Goal: Information Seeking & Learning: Learn about a topic

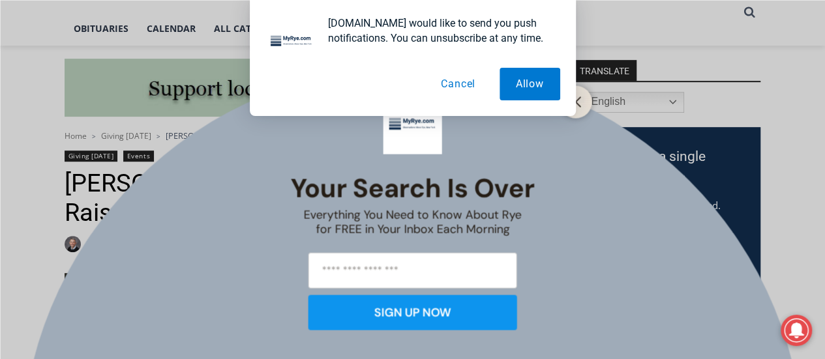
click at [462, 82] on button "Cancel" at bounding box center [458, 84] width 67 height 33
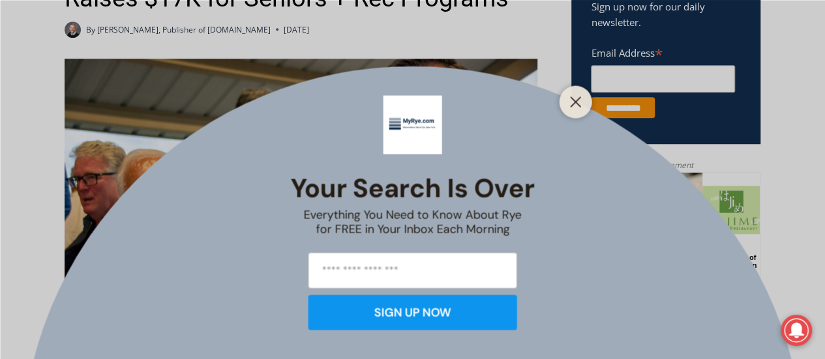
scroll to position [563, 0]
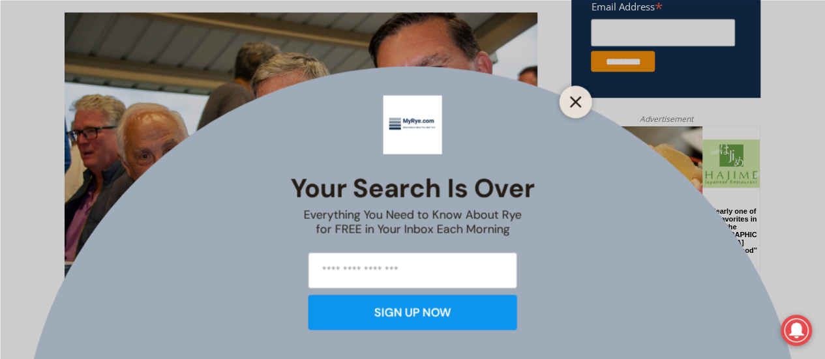
click at [575, 98] on icon "Close" at bounding box center [576, 102] width 12 height 12
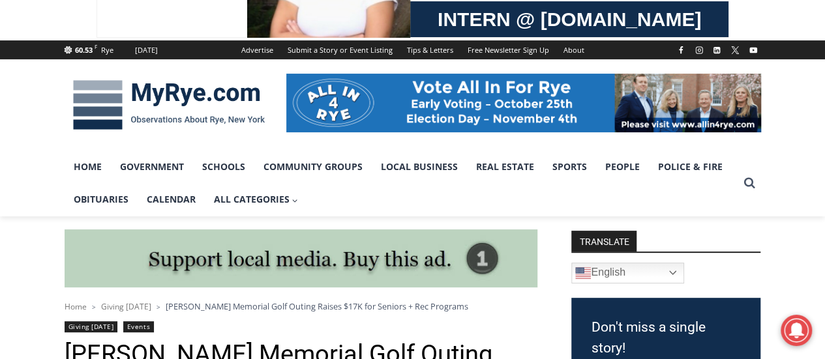
scroll to position [0, 0]
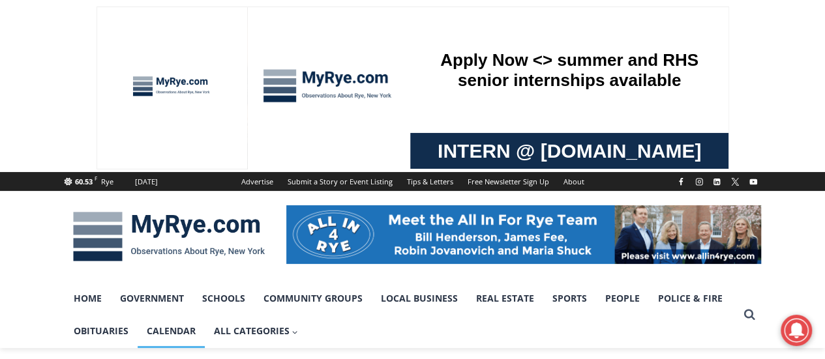
click at [168, 331] on link "Calendar" at bounding box center [171, 331] width 67 height 33
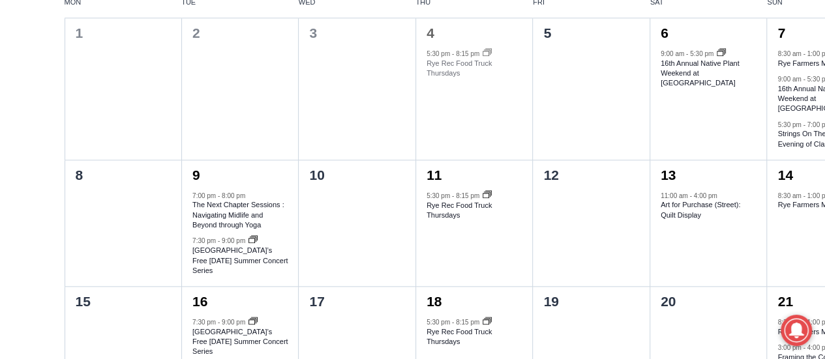
scroll to position [522, 0]
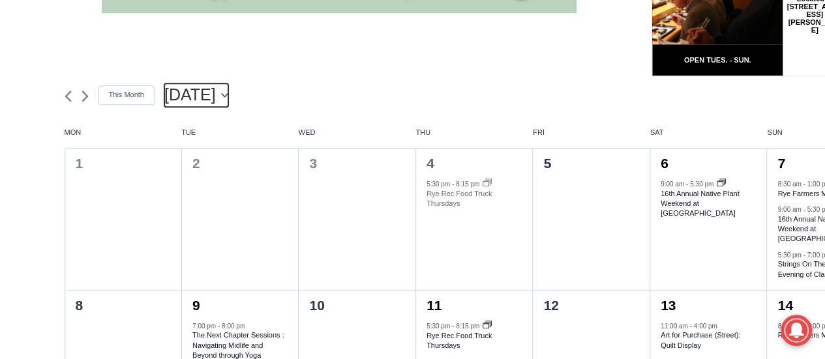
click at [228, 93] on icon "Click to toggle datepicker" at bounding box center [224, 95] width 7 height 4
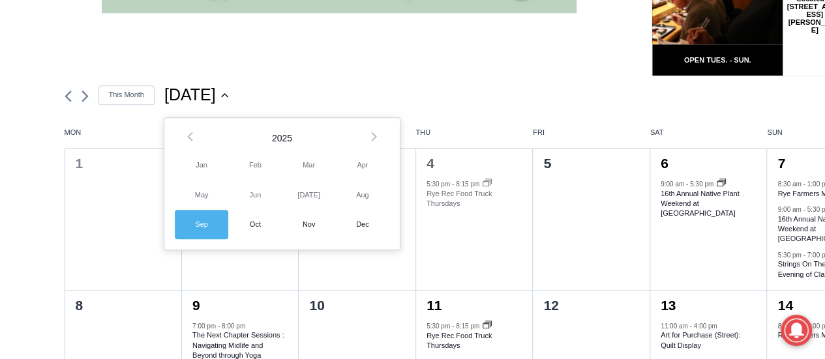
click at [259, 226] on span "Oct" at bounding box center [254, 224] width 53 height 29
type input "*********"
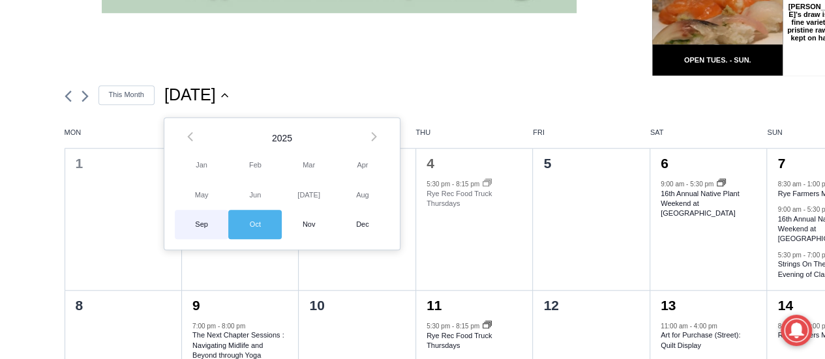
click at [261, 221] on span "Oct" at bounding box center [254, 224] width 53 height 29
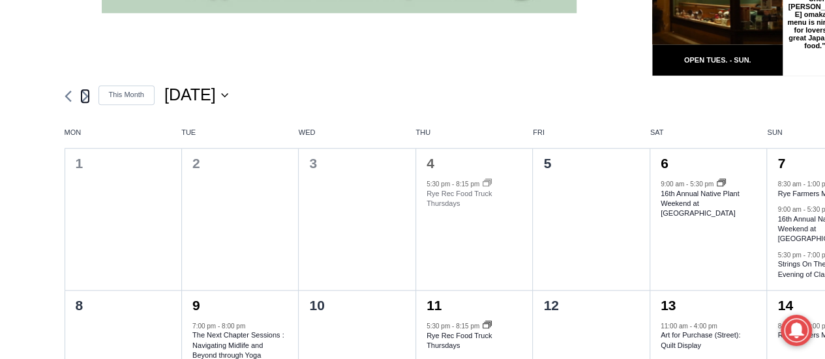
click at [84, 94] on icon "Next month" at bounding box center [85, 96] width 7 height 11
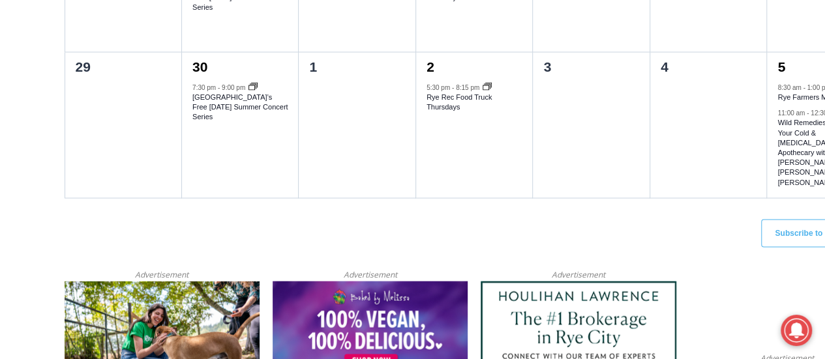
scroll to position [1109, 0]
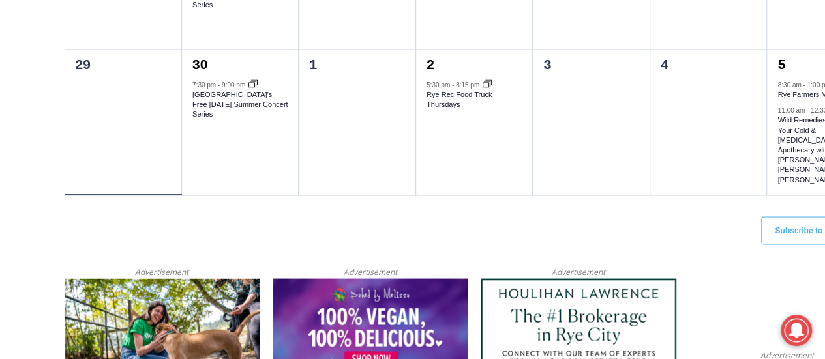
click at [177, 130] on div at bounding box center [123, 137] width 116 height 115
